Goal: Information Seeking & Learning: Learn about a topic

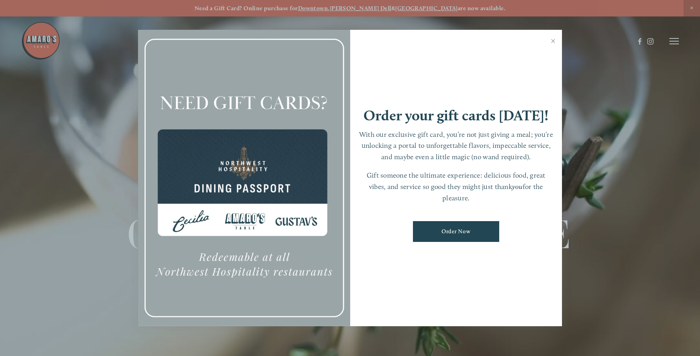
scroll to position [16, 0]
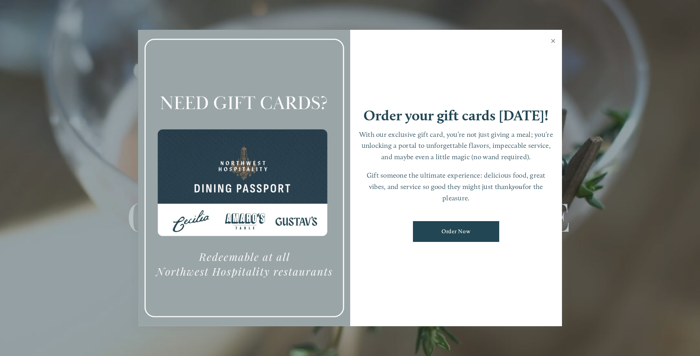
click at [552, 41] on link "Close" at bounding box center [552, 42] width 15 height 22
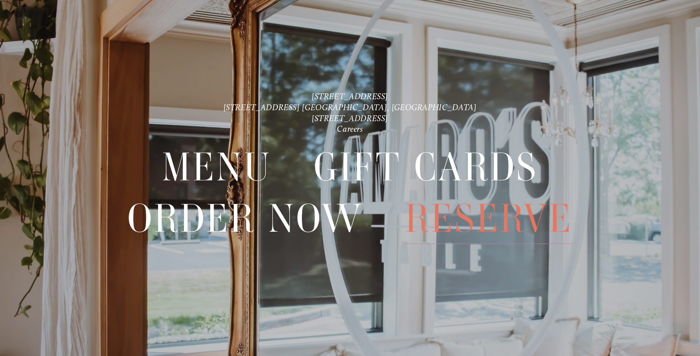
click at [394, 226] on div "Reserve" at bounding box center [488, 218] width 209 height 51
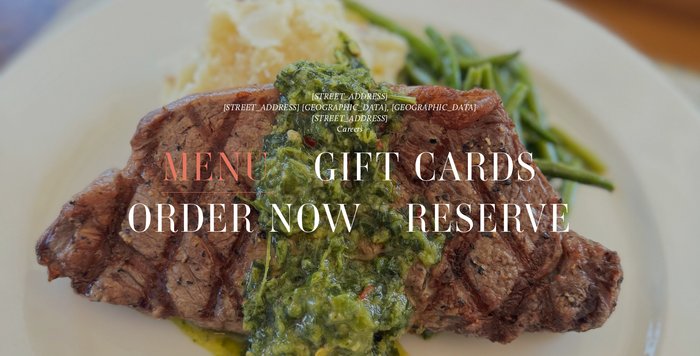
click at [253, 176] on span "Menu" at bounding box center [217, 167] width 110 height 51
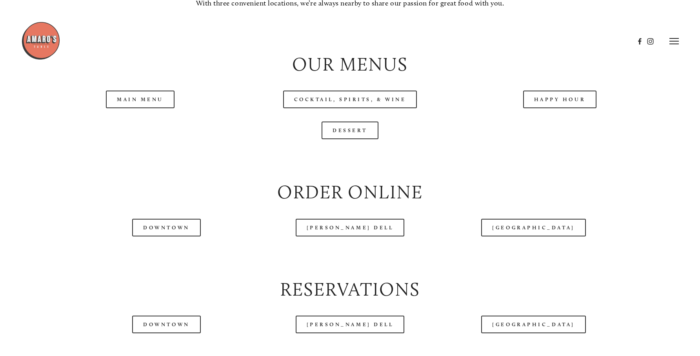
scroll to position [860, 0]
click at [160, 109] on link "Main Menu" at bounding box center [140, 100] width 69 height 18
click at [555, 109] on link "Happy Hour" at bounding box center [560, 100] width 74 height 18
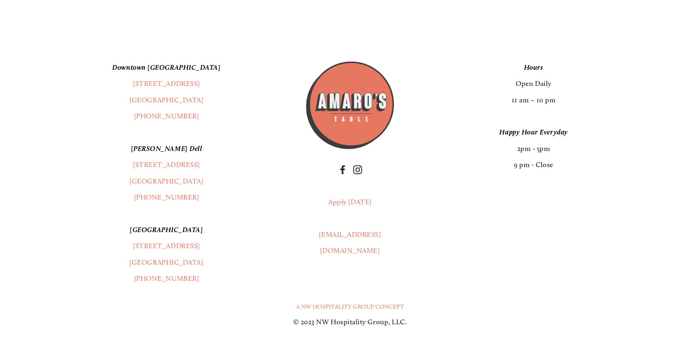
scroll to position [1525, 0]
click at [164, 87] on link "[STREET_ADDRESS]" at bounding box center [166, 82] width 67 height 9
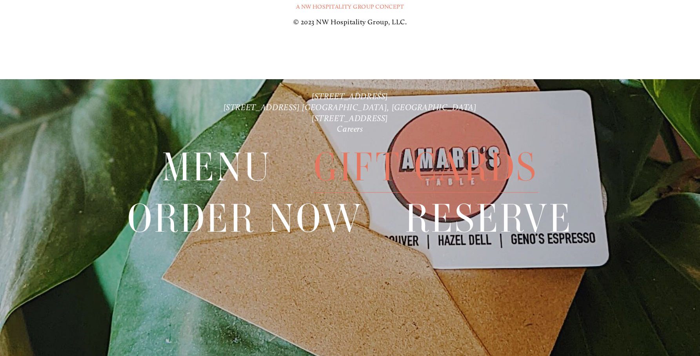
scroll to position [1925, 0]
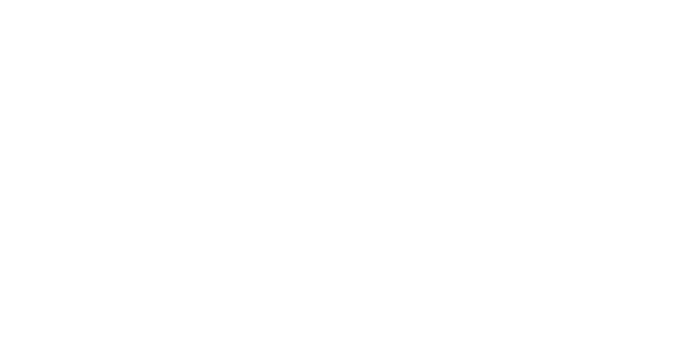
scroll to position [16, 0]
